Goal: Go to known website: Go to known website

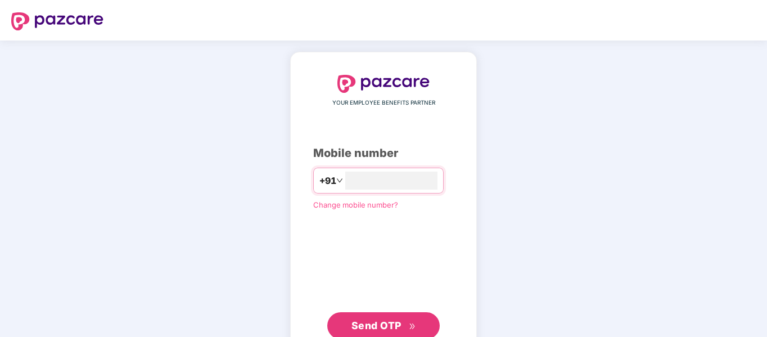
click at [608, 70] on div "YOUR EMPLOYEE BENEFITS PARTNER Mobile number +91 Change mobile number? Send OTP" at bounding box center [383, 206] width 767 height 333
